Goal: Find specific page/section: Find specific page/section

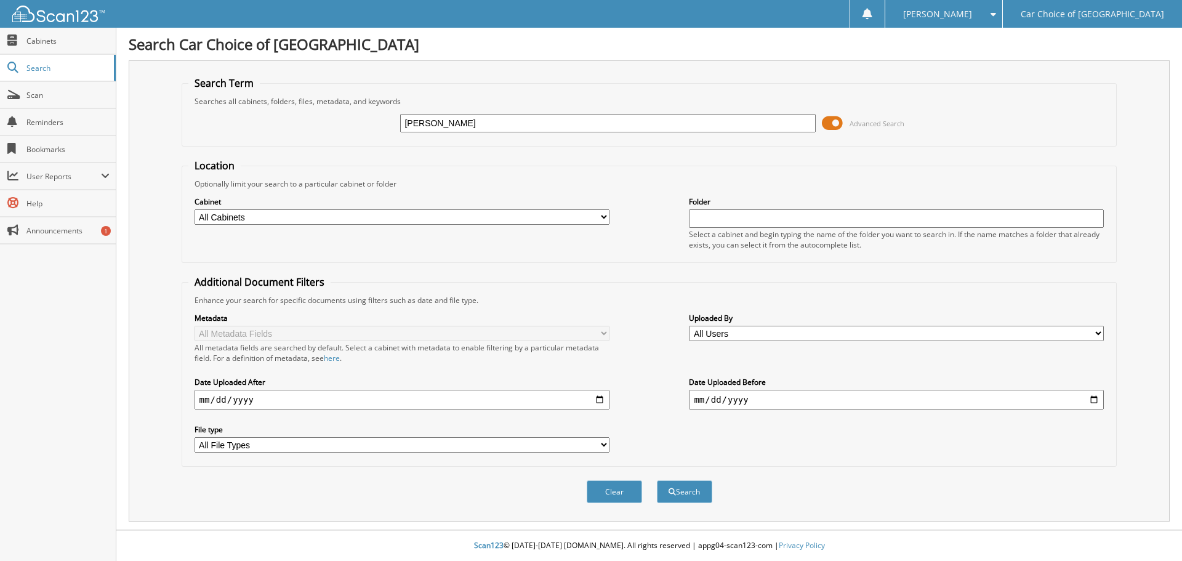
type input "[PERSON_NAME]"
click at [657, 480] on button "Search" at bounding box center [684, 491] width 55 height 23
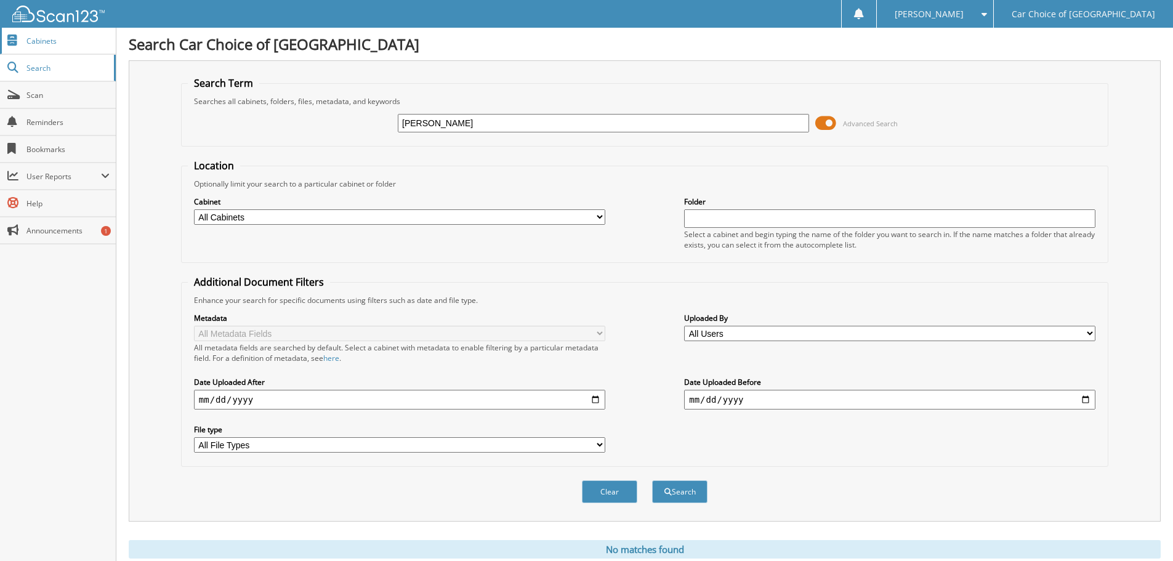
click at [28, 39] on span "Cabinets" at bounding box center [67, 41] width 83 height 10
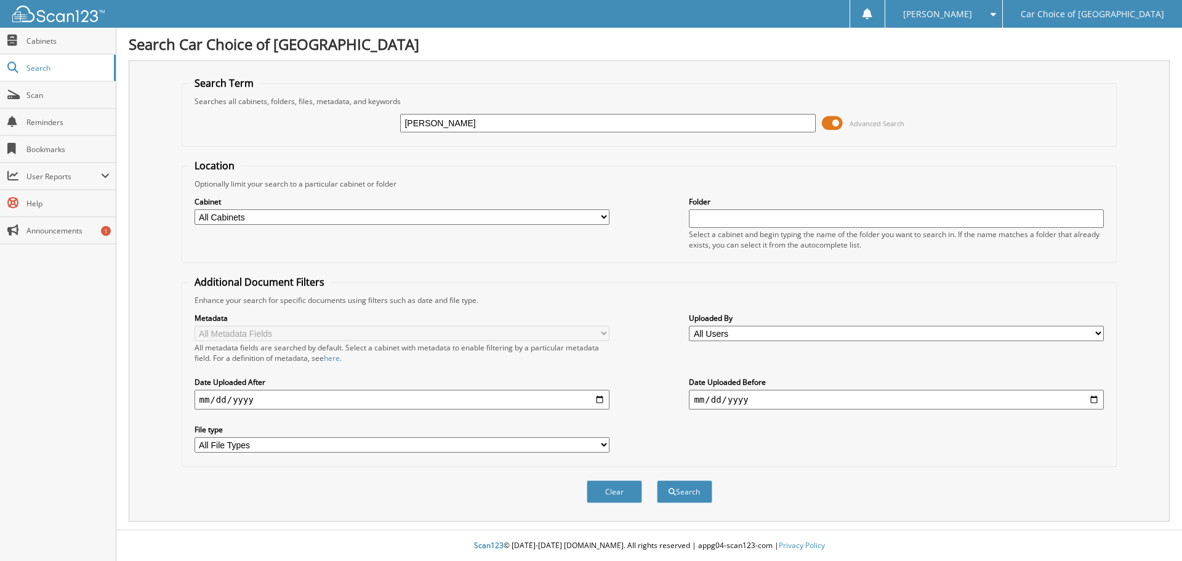
type input "KIM Z"
click at [49, 39] on span "Cabinets" at bounding box center [67, 41] width 83 height 10
